Goal: Information Seeking & Learning: Learn about a topic

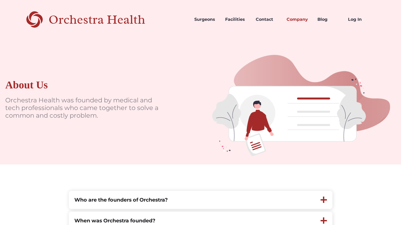
scroll to position [266, 0]
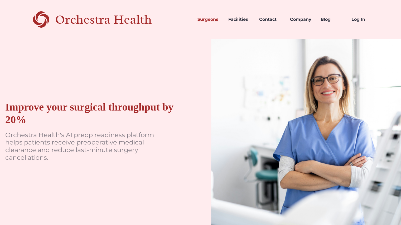
click at [204, 20] on link "Surgeons" at bounding box center [208, 20] width 31 height 18
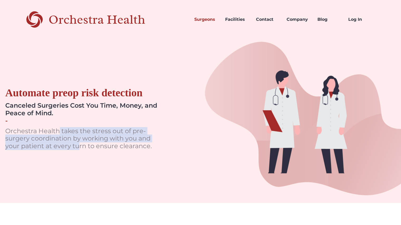
drag, startPoint x: 60, startPoint y: 132, endPoint x: 77, endPoint y: 158, distance: 31.4
click at [77, 158] on div "Automate preop risk detection Canceled Surgeries Cost You Time, Money, and Peac…" at bounding box center [90, 121] width 180 height 164
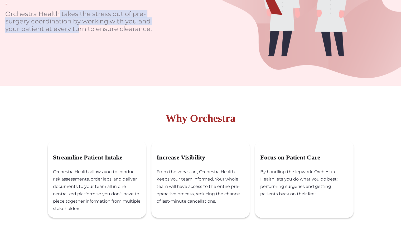
scroll to position [118, 0]
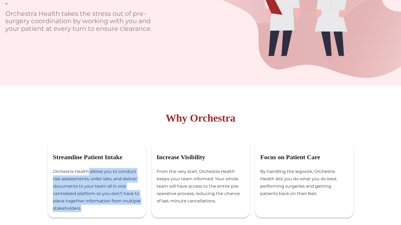
drag, startPoint x: 88, startPoint y: 177, endPoint x: 110, endPoint y: 210, distance: 39.9
click at [110, 210] on div "Orchestra Health allows you to conduct risk assessments, order labs, and delive…" at bounding box center [99, 193] width 93 height 50
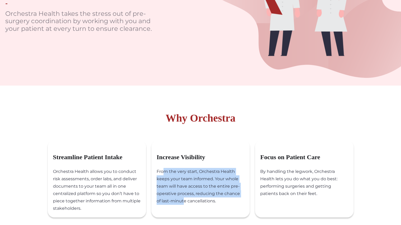
drag, startPoint x: 164, startPoint y: 171, endPoint x: 183, endPoint y: 208, distance: 41.4
click at [183, 208] on div "From the very start, Orchestra Health keeps your team informed. Your whole team…" at bounding box center [203, 189] width 93 height 42
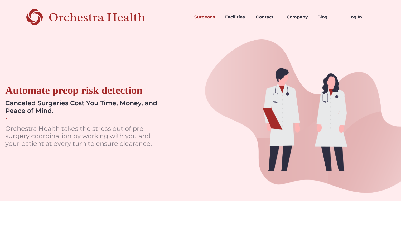
scroll to position [0, 0]
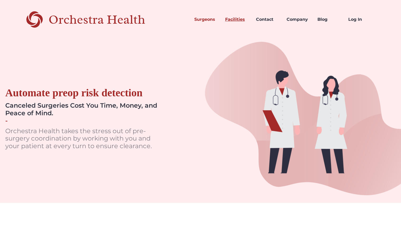
click at [225, 23] on link "Facilities" at bounding box center [236, 20] width 31 height 18
